Goal: Task Accomplishment & Management: Complete application form

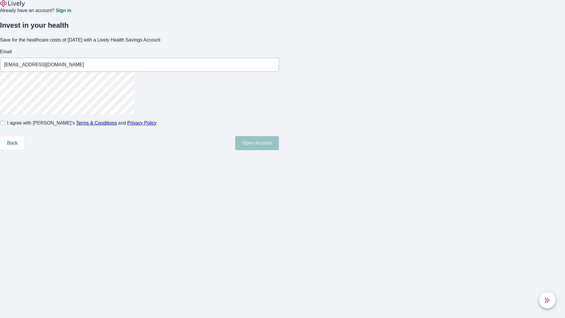
click at [5, 125] on input "I agree with Lively’s Terms & Conditions and Privacy Policy" at bounding box center [2, 123] width 5 height 5
checkbox input "true"
click at [279, 150] on button "Open Account" at bounding box center [257, 143] width 44 height 14
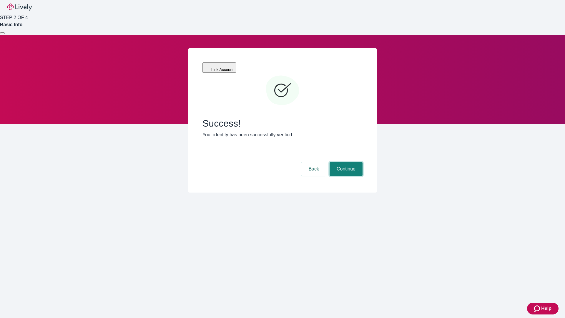
click at [345, 162] on button "Continue" at bounding box center [346, 169] width 33 height 14
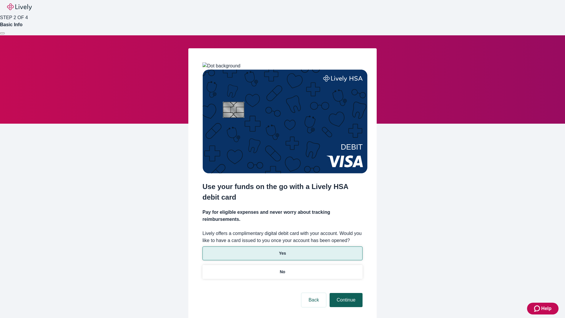
click at [282, 269] on p "No" at bounding box center [283, 272] width 6 height 6
click at [345, 293] on button "Continue" at bounding box center [346, 300] width 33 height 14
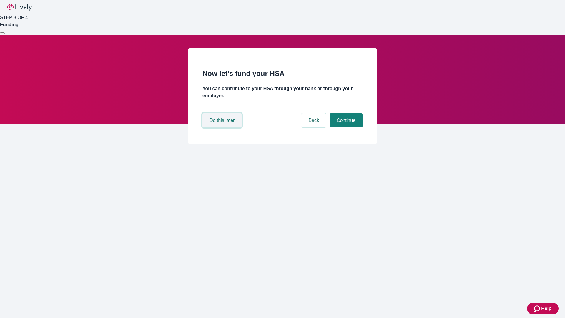
click at [223, 128] on button "Do this later" at bounding box center [222, 120] width 39 height 14
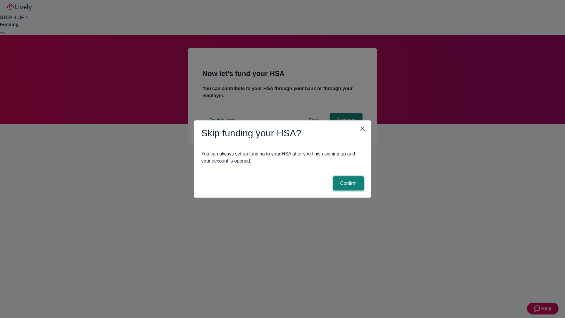
click at [348, 183] on button "Confirm" at bounding box center [348, 183] width 31 height 14
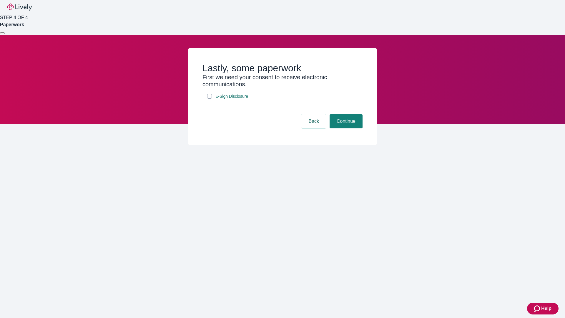
click at [210, 99] on input "E-Sign Disclosure" at bounding box center [209, 96] width 5 height 5
checkbox input "true"
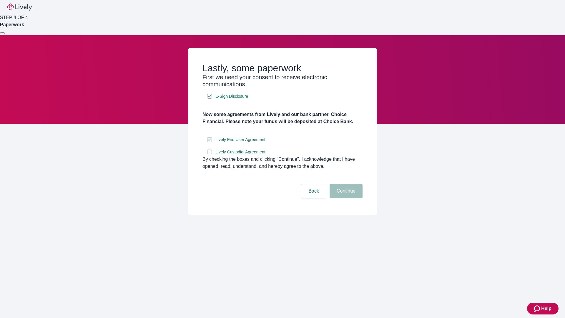
click at [210, 154] on input "Lively Custodial Agreement" at bounding box center [209, 152] width 5 height 5
checkbox input "true"
click at [345, 198] on button "Continue" at bounding box center [346, 191] width 33 height 14
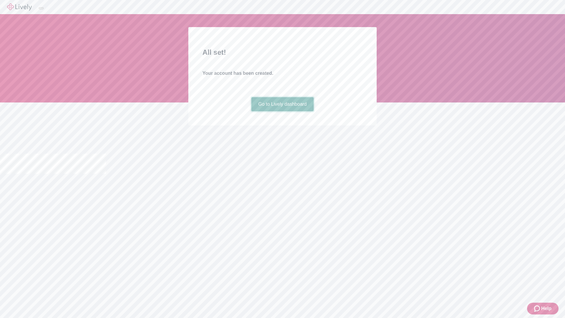
click at [282, 111] on link "Go to Lively dashboard" at bounding box center [282, 104] width 63 height 14
